Goal: Communication & Community: Participate in discussion

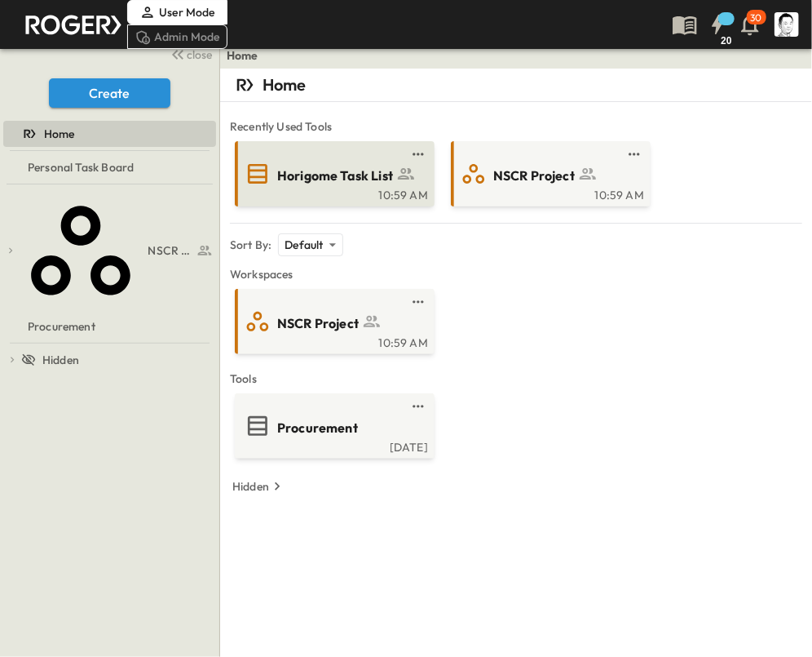
click at [309, 179] on span "Horigome Task List" at bounding box center [335, 175] width 116 height 19
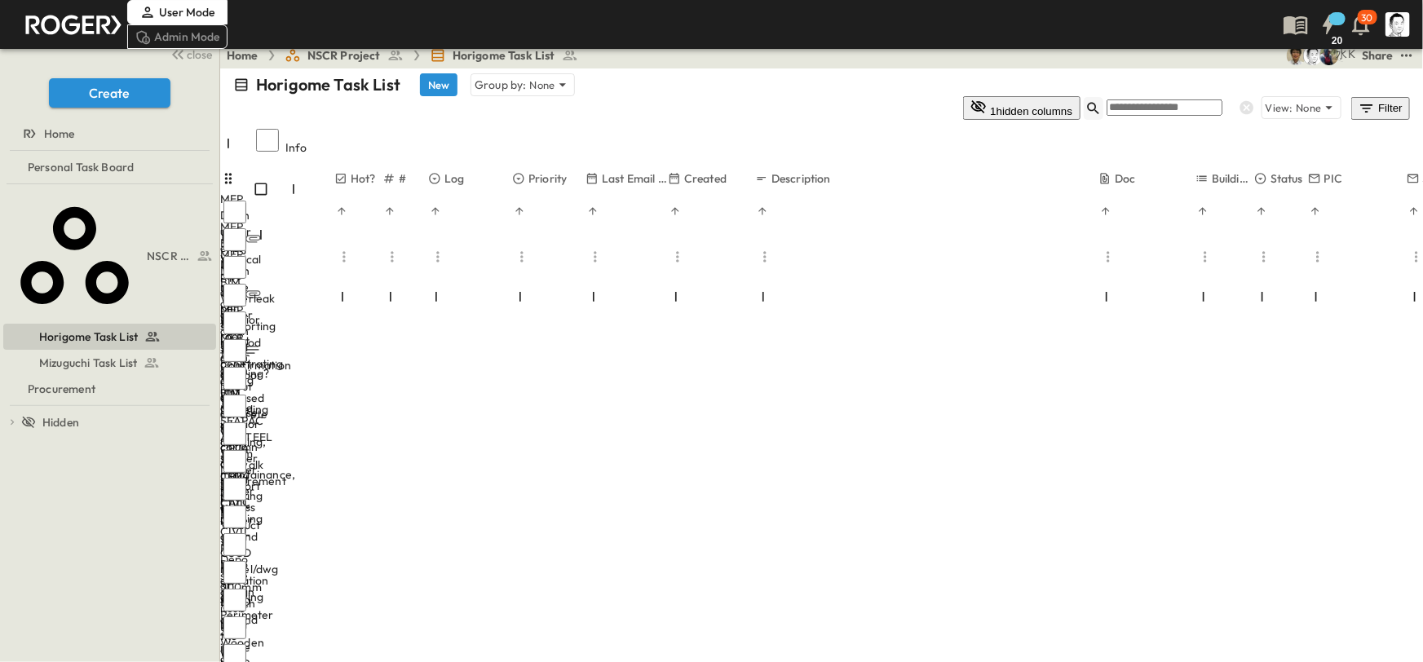
click at [825, 100] on icon "button" at bounding box center [1094, 108] width 16 height 16
click at [825, 100] on input "text" at bounding box center [1164, 108] width 116 height 16
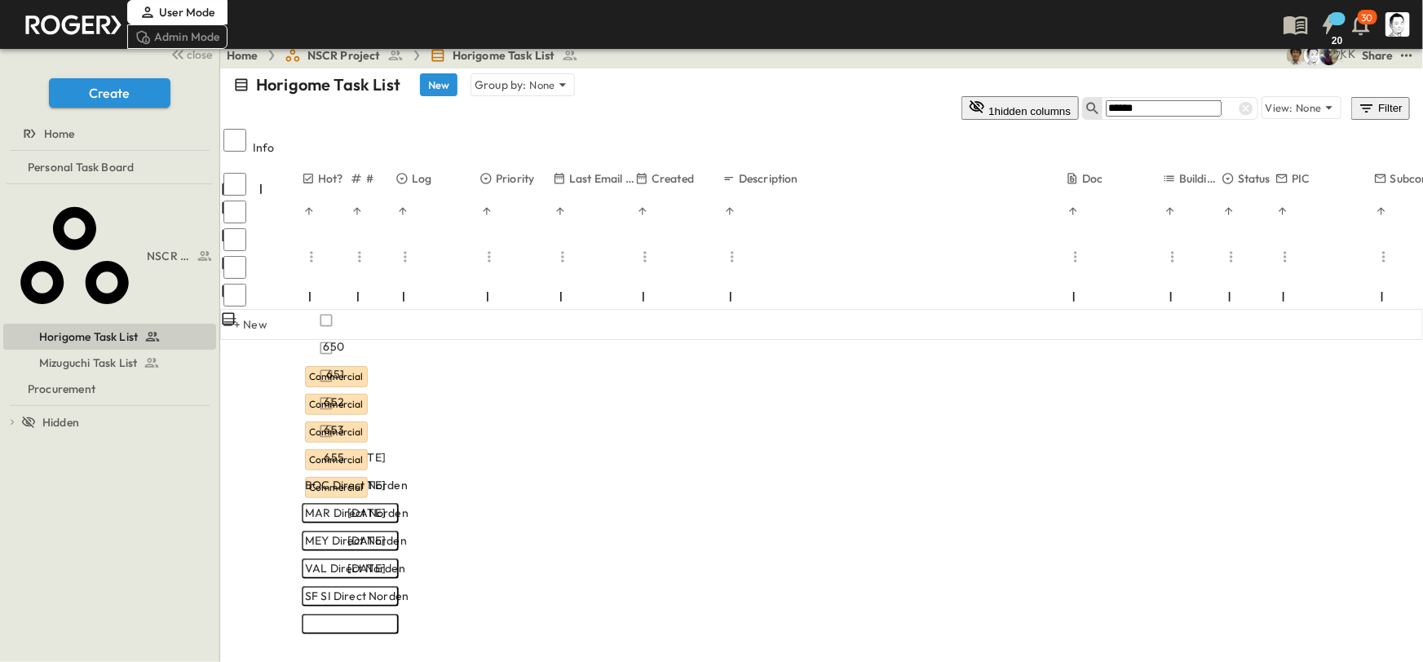
type input "******"
click at [611, 480] on icon at bounding box center [604, 486] width 13 height 13
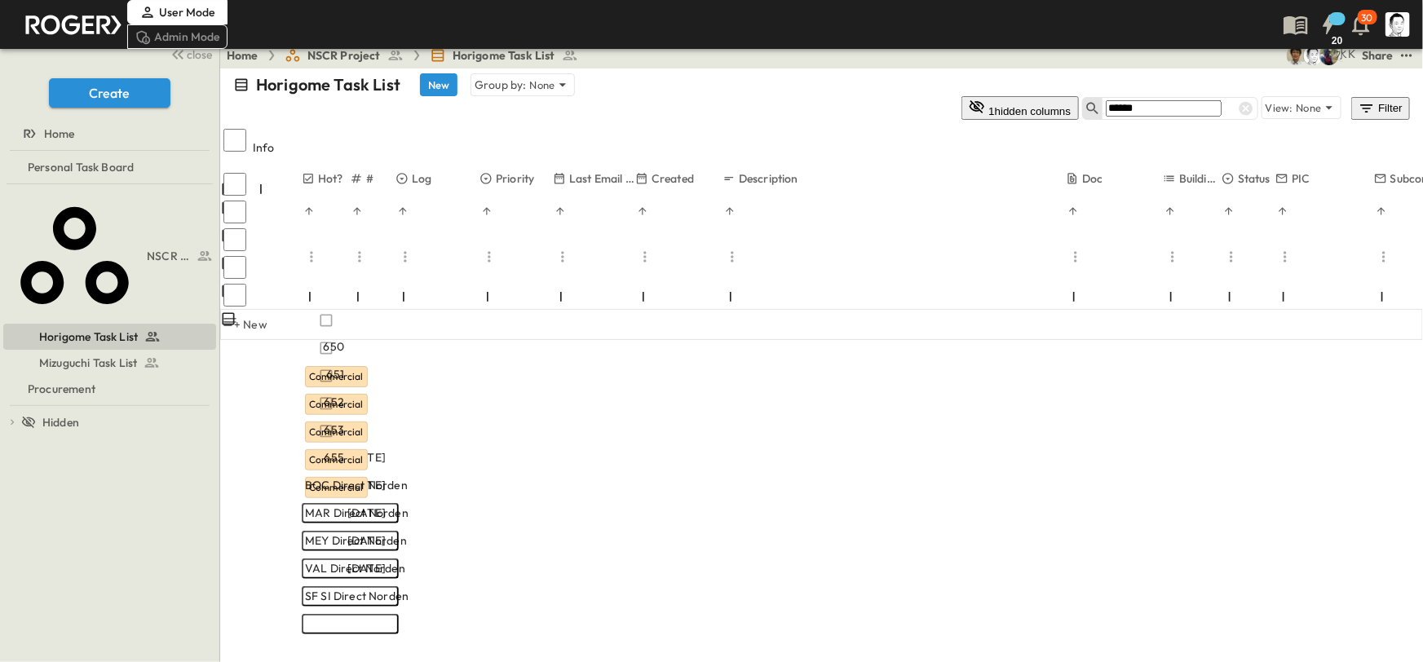
click at [642, 480] on p "OPEN" at bounding box center [628, 486] width 28 height 13
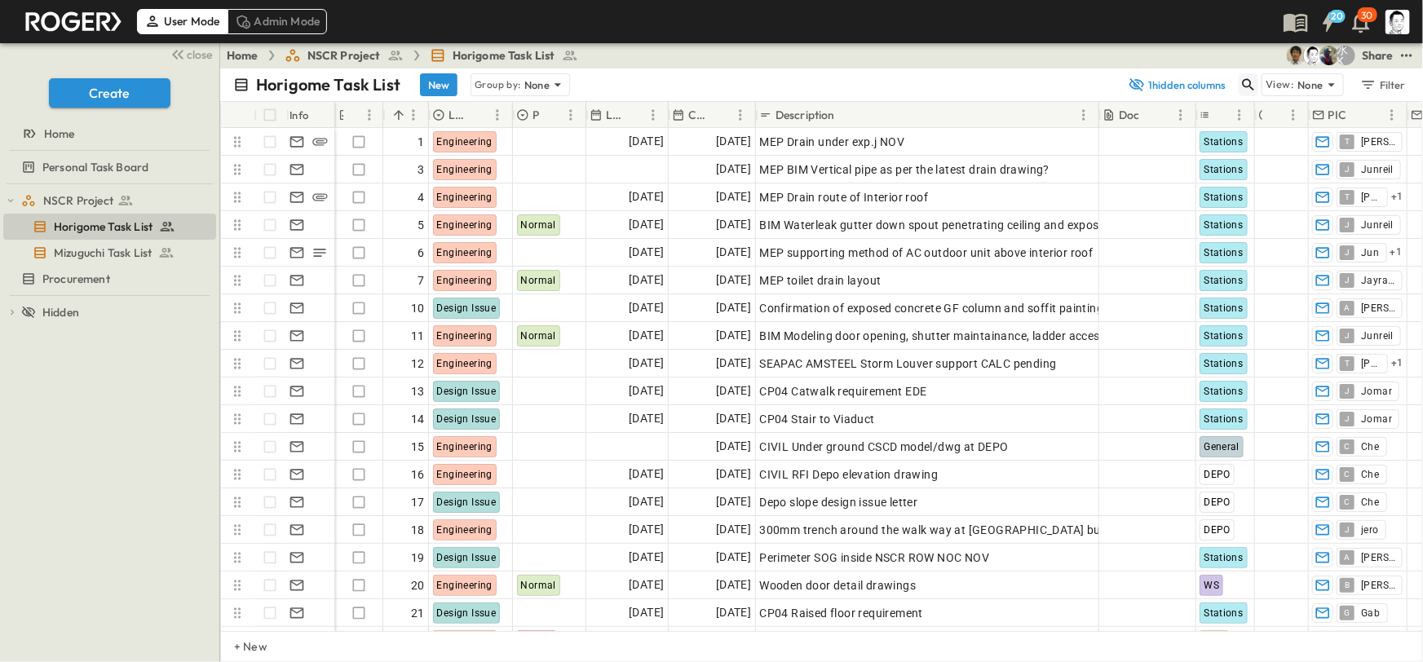
click at [1246, 90] on icon "button" at bounding box center [1249, 85] width 16 height 16
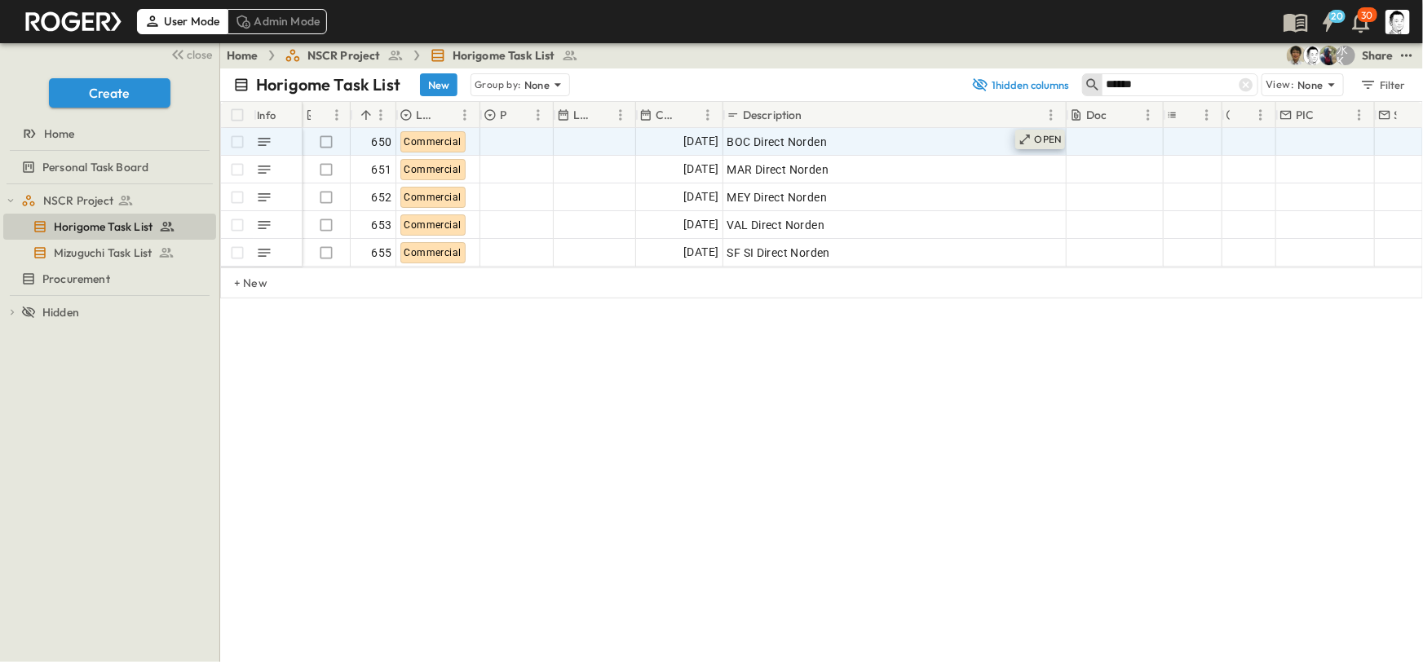
type input "******"
click at [1051, 145] on p "OPEN" at bounding box center [1049, 139] width 28 height 13
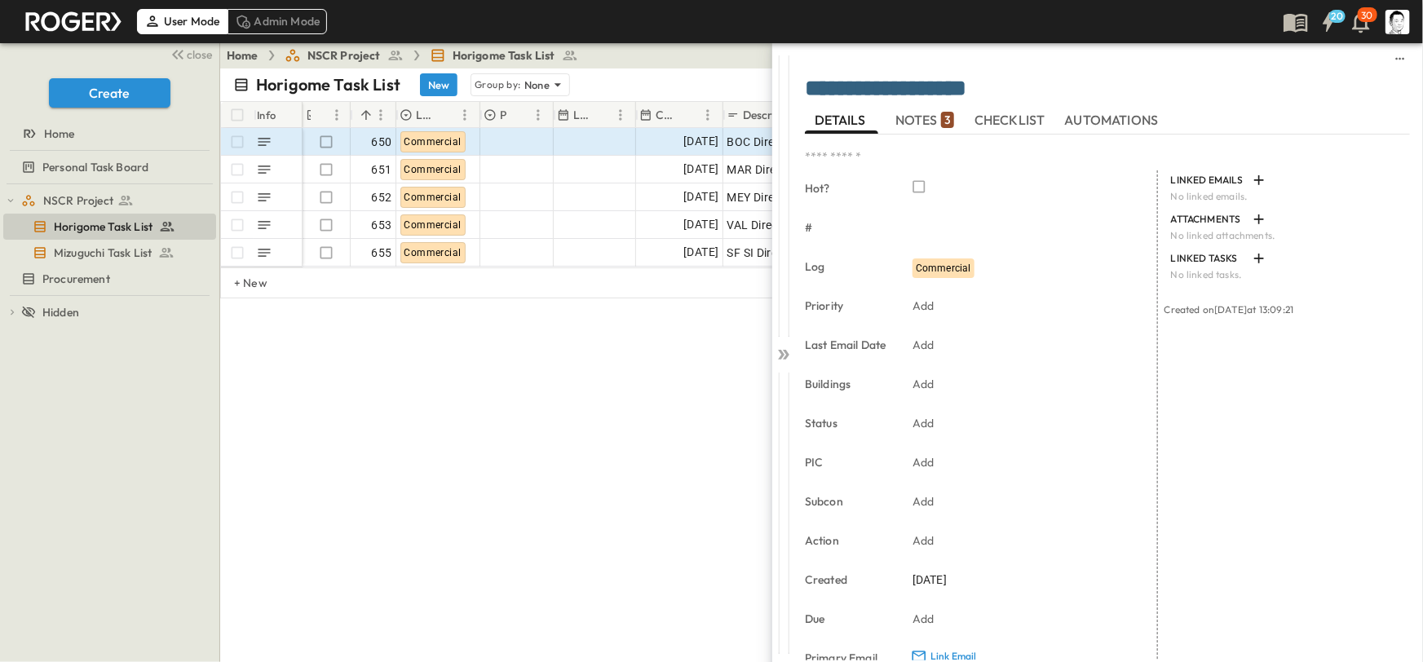
click at [931, 124] on span "NOTES 3" at bounding box center [925, 120] width 59 height 15
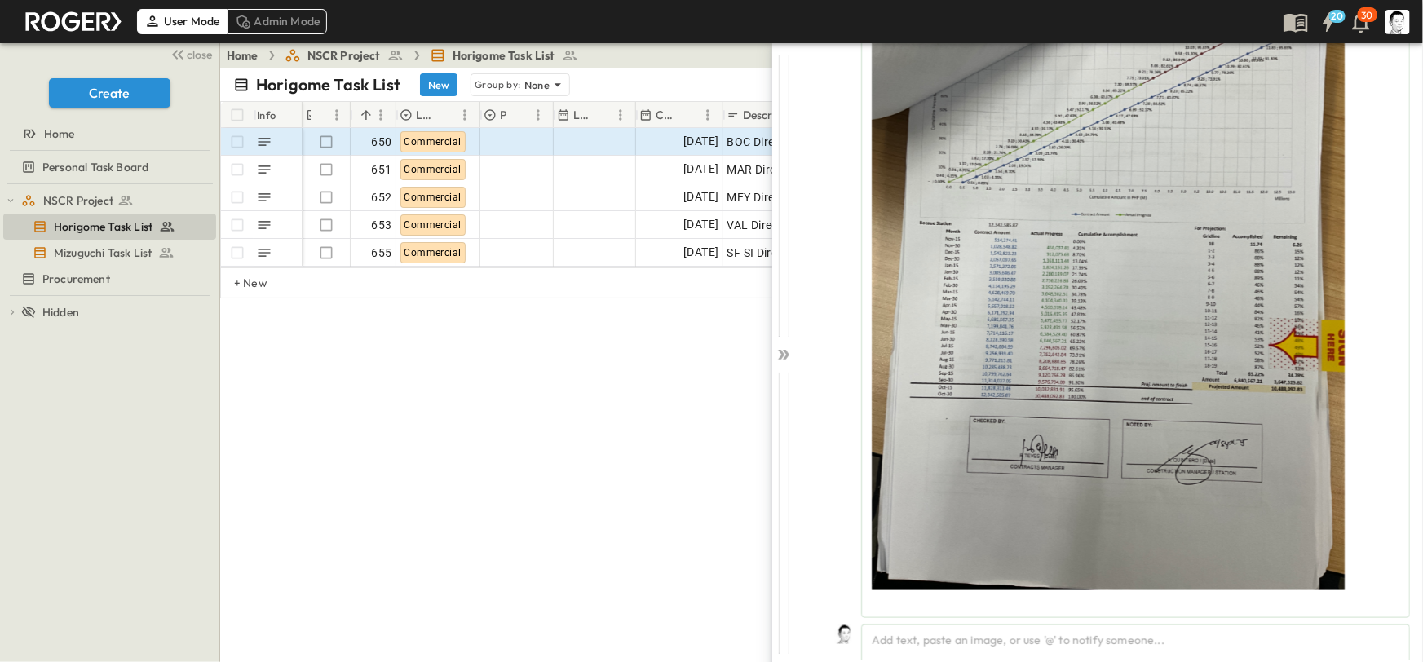
scroll to position [1011, 0]
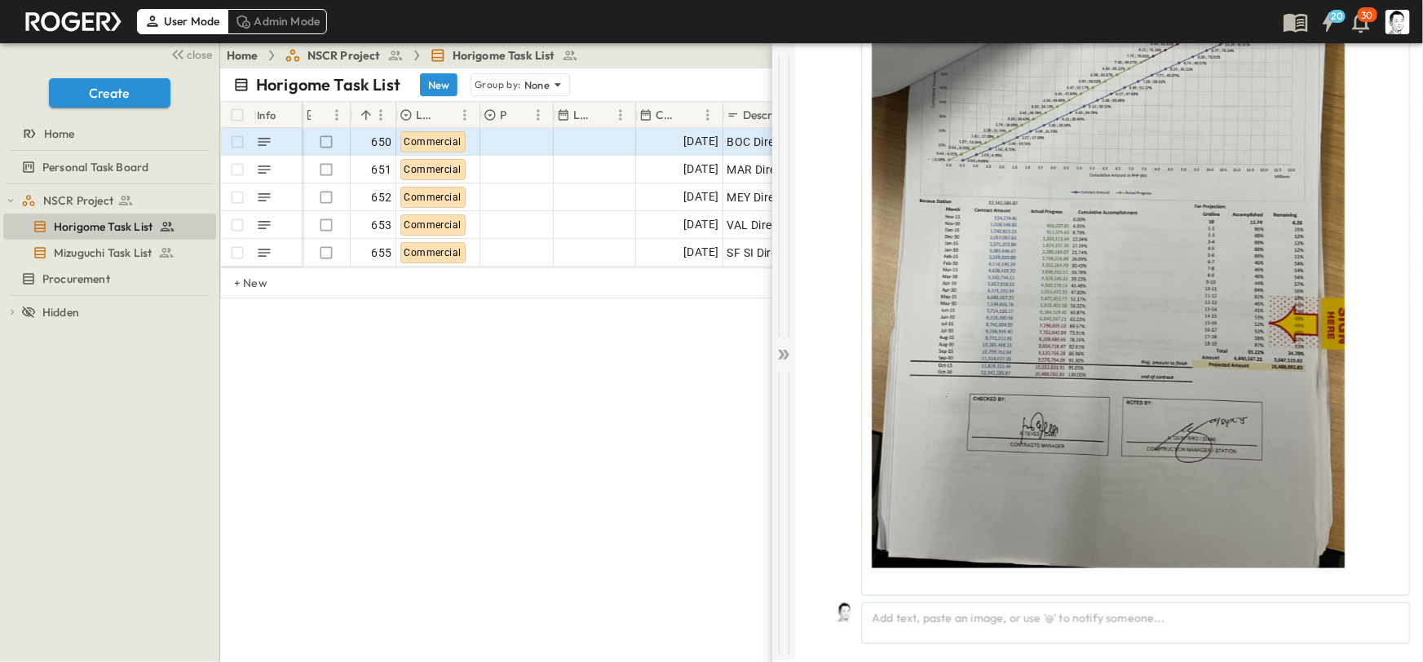
click at [774, 359] on div at bounding box center [783, 351] width 23 height 618
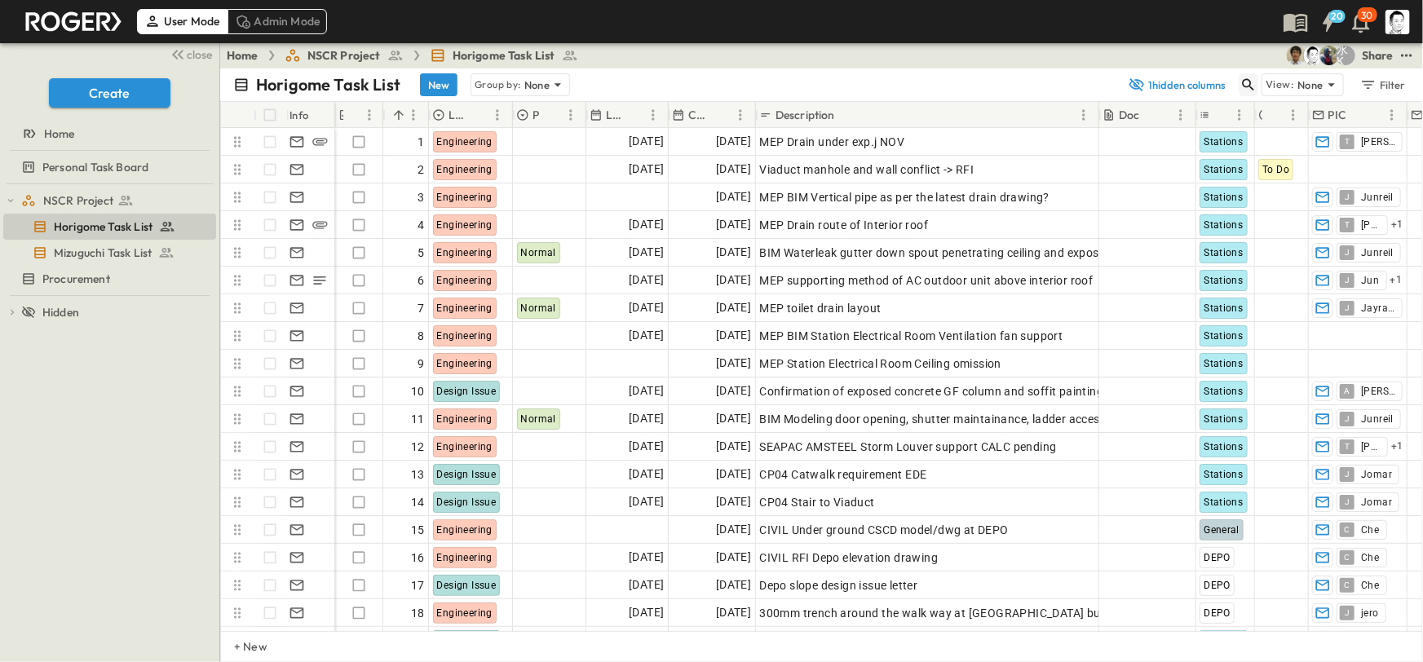
click at [1257, 84] on icon "button" at bounding box center [1249, 85] width 16 height 16
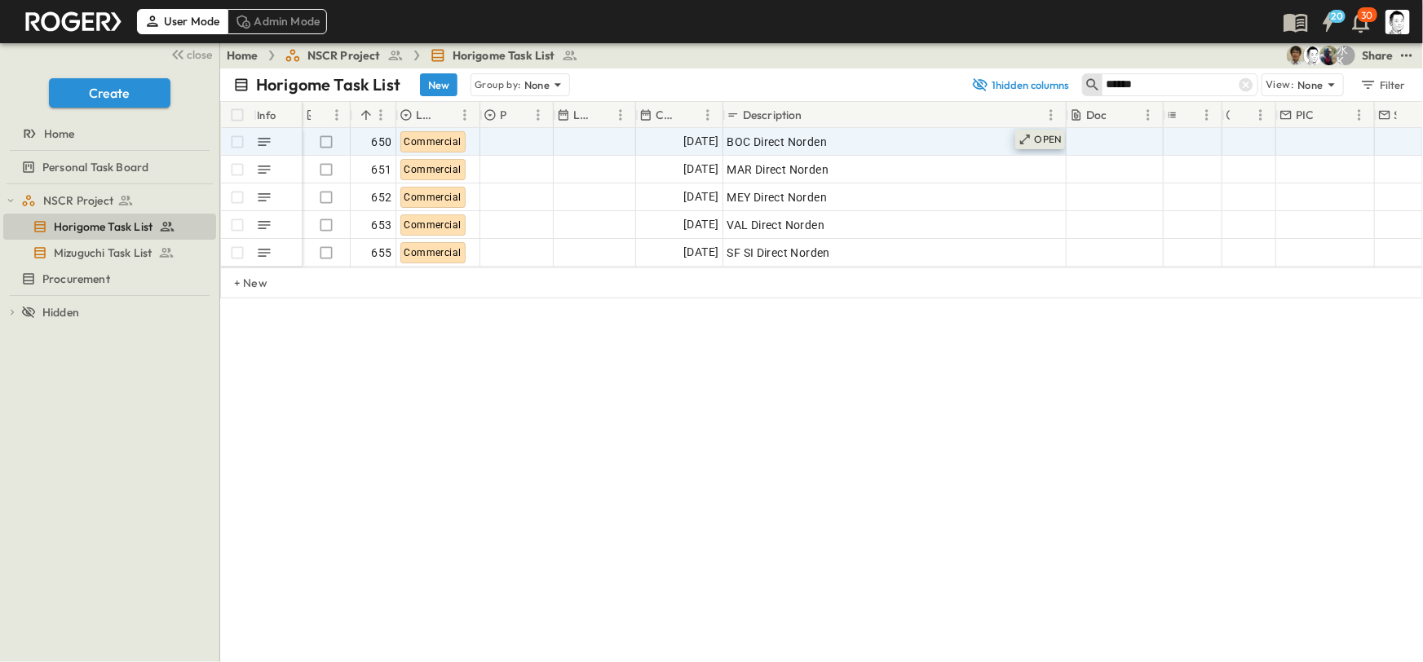
type input "******"
click at [1033, 138] on div "OPEN" at bounding box center [1040, 140] width 51 height 20
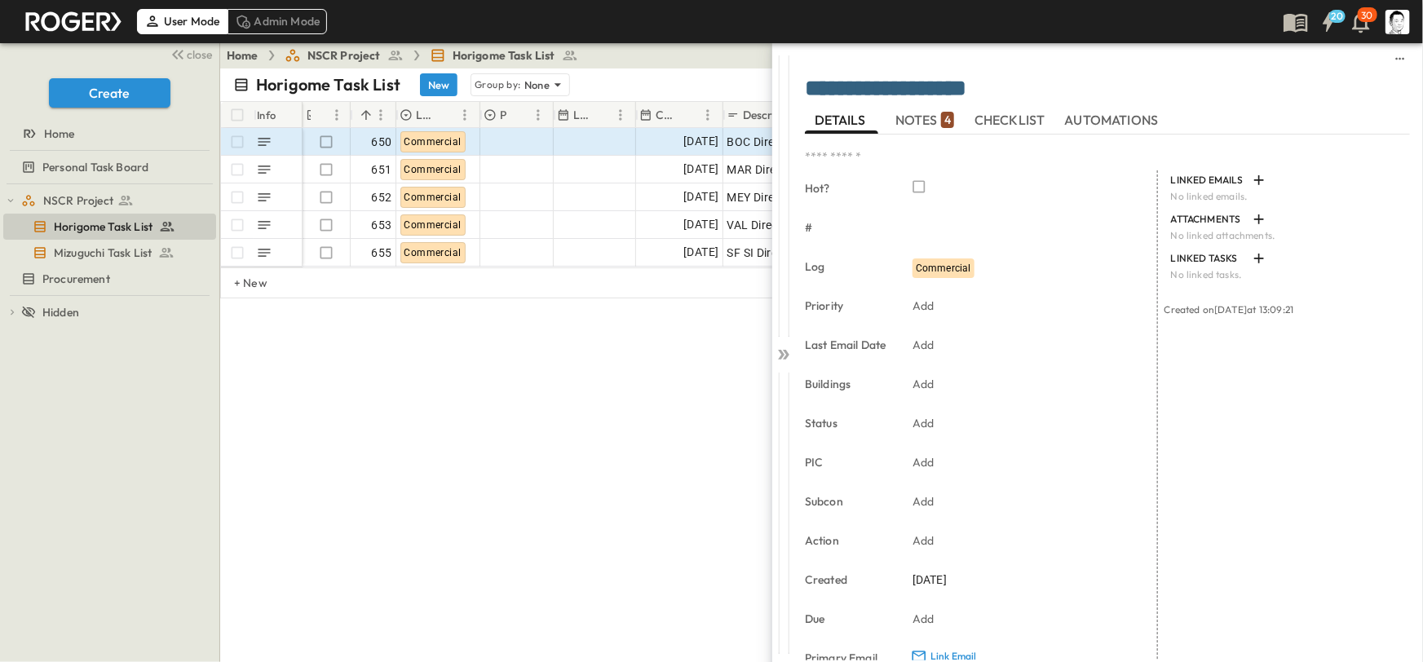
click at [924, 124] on span "NOTES 4" at bounding box center [925, 120] width 59 height 15
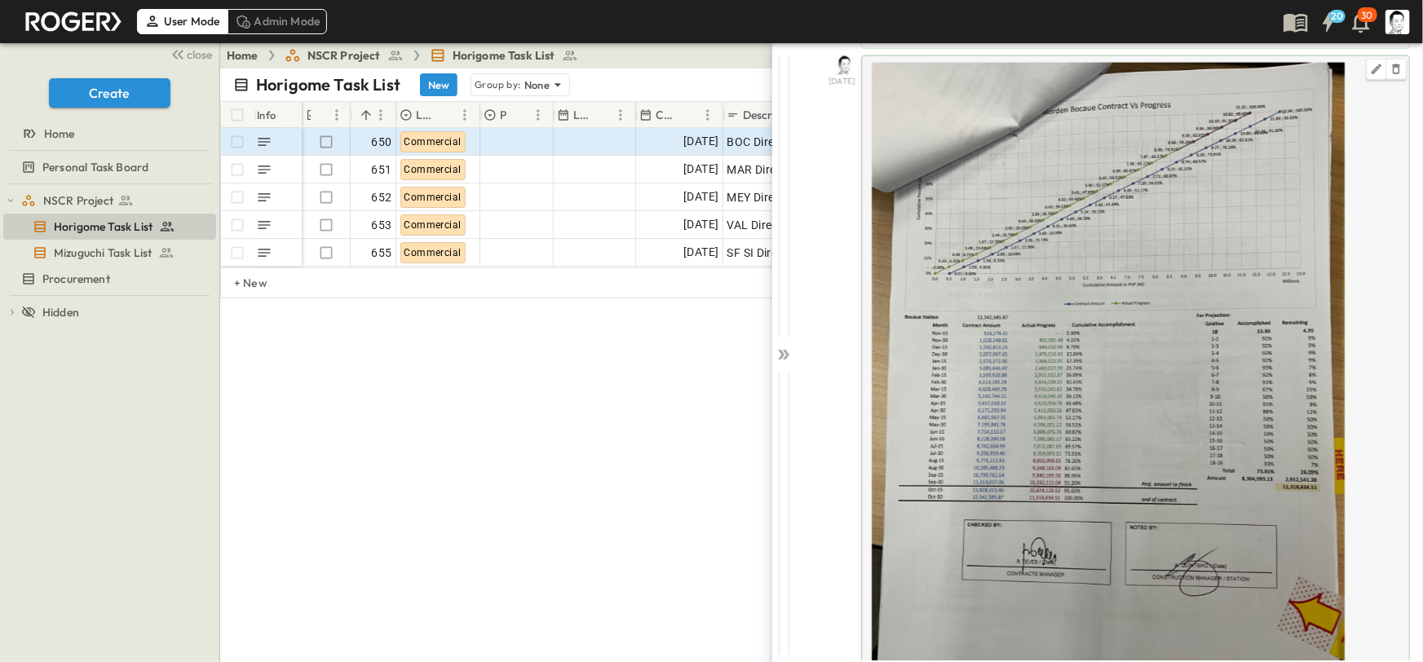
scroll to position [1582, 0]
